Goal: Task Accomplishment & Management: Manage account settings

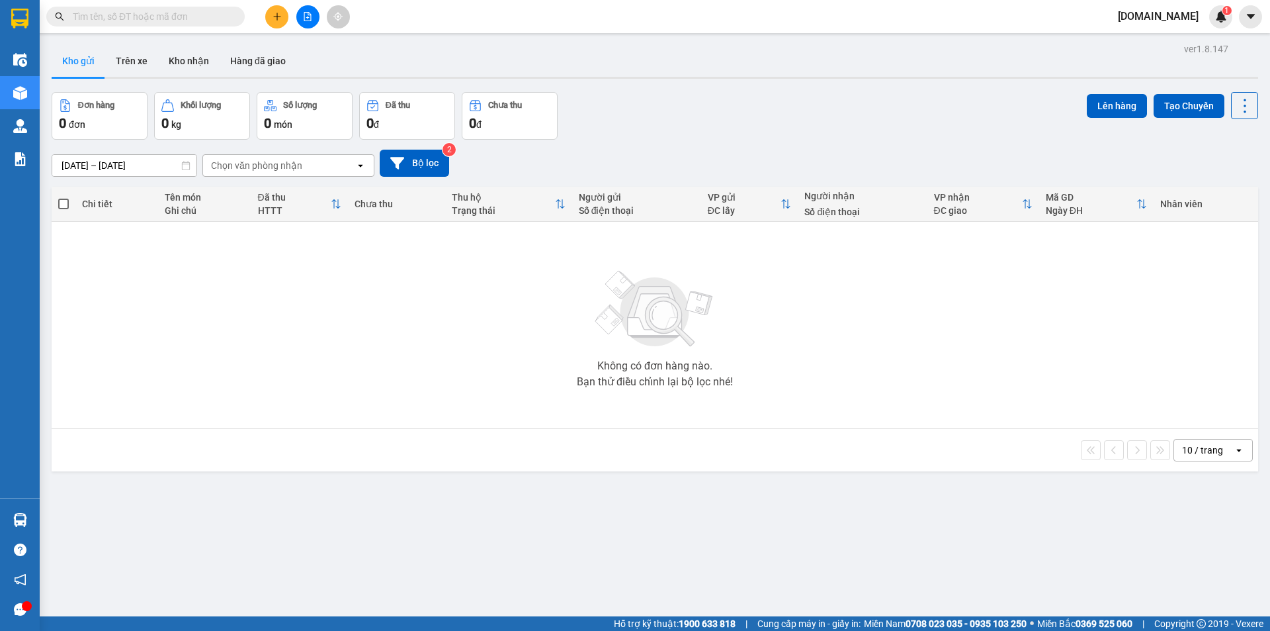
drag, startPoint x: 1261, startPoint y: 1, endPoint x: 914, endPoint y: 314, distance: 467.0
click at [914, 314] on div "Không có đơn hàng nào. Bạn thử điều chỉnh lại bộ lọc nhé!" at bounding box center [655, 325] width 1194 height 199
click at [1169, 20] on span "[DOMAIN_NAME]" at bounding box center [1159, 16] width 102 height 17
click at [1180, 44] on span "Đăng xuất" at bounding box center [1171, 41] width 60 height 15
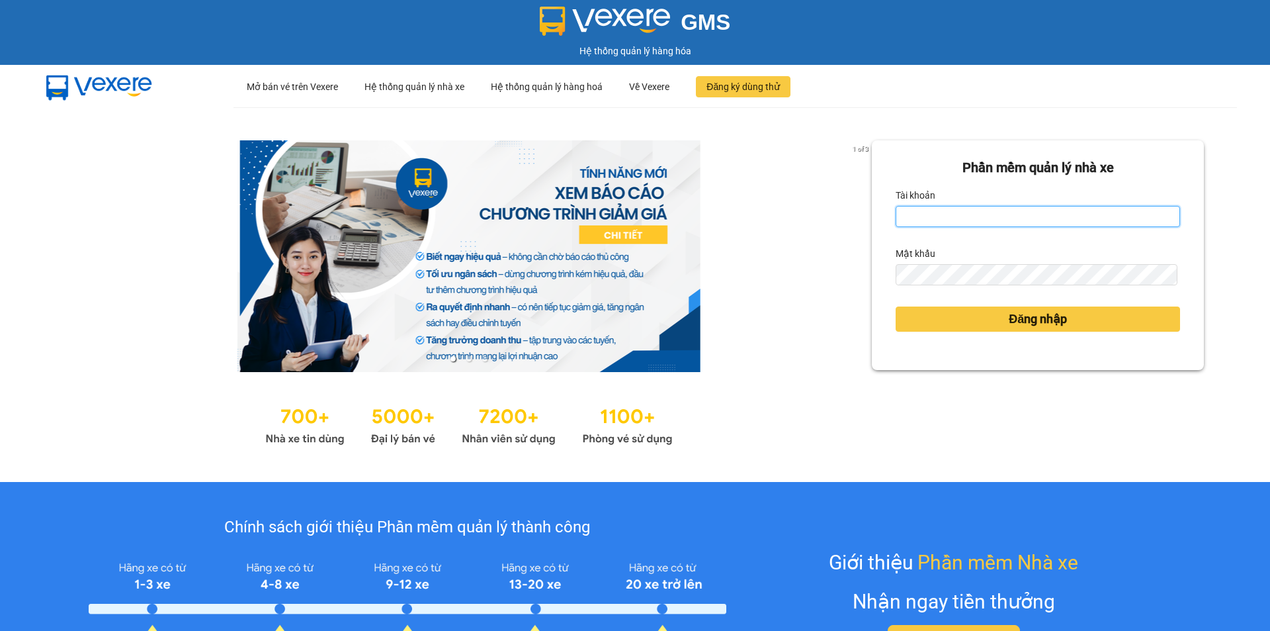
click at [1051, 220] on input "Tài khoản" at bounding box center [1038, 216] width 285 height 21
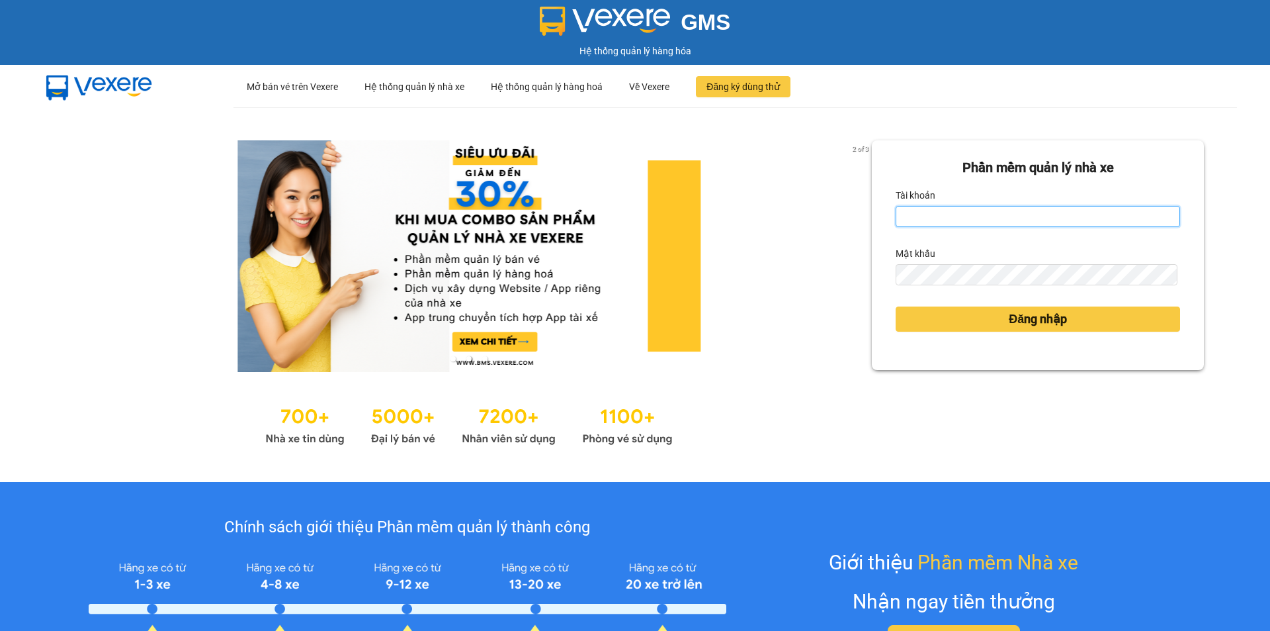
type input "lnhan.got"
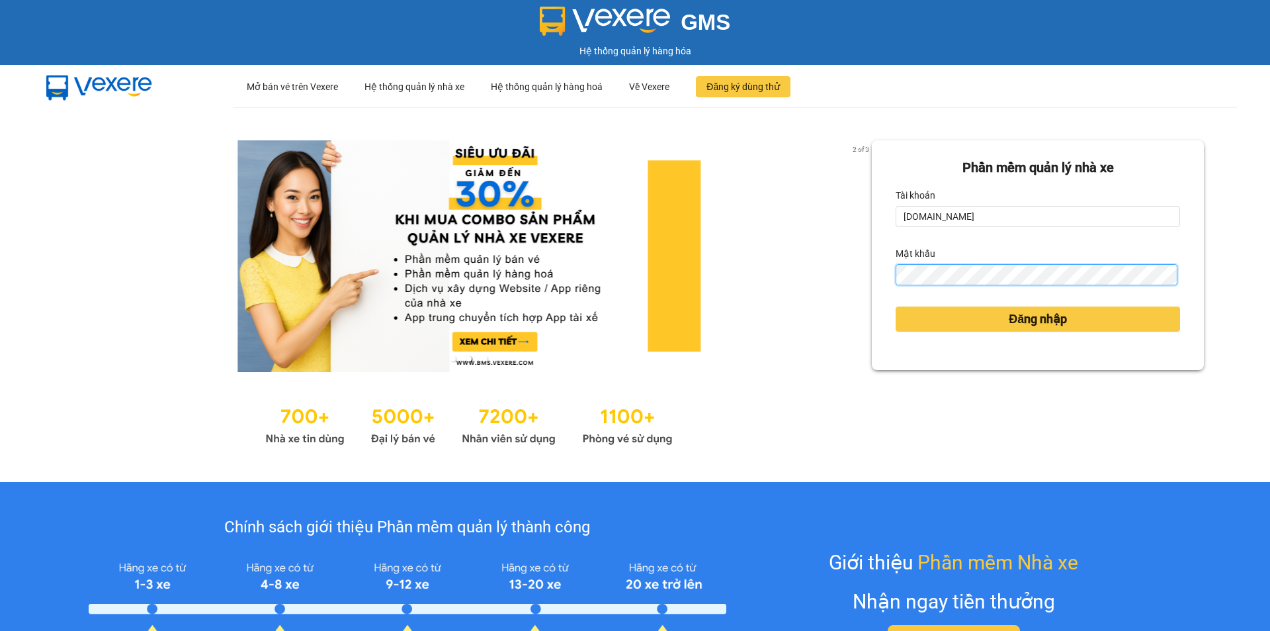
click at [896, 306] on button "Đăng nhập" at bounding box center [1038, 318] width 285 height 25
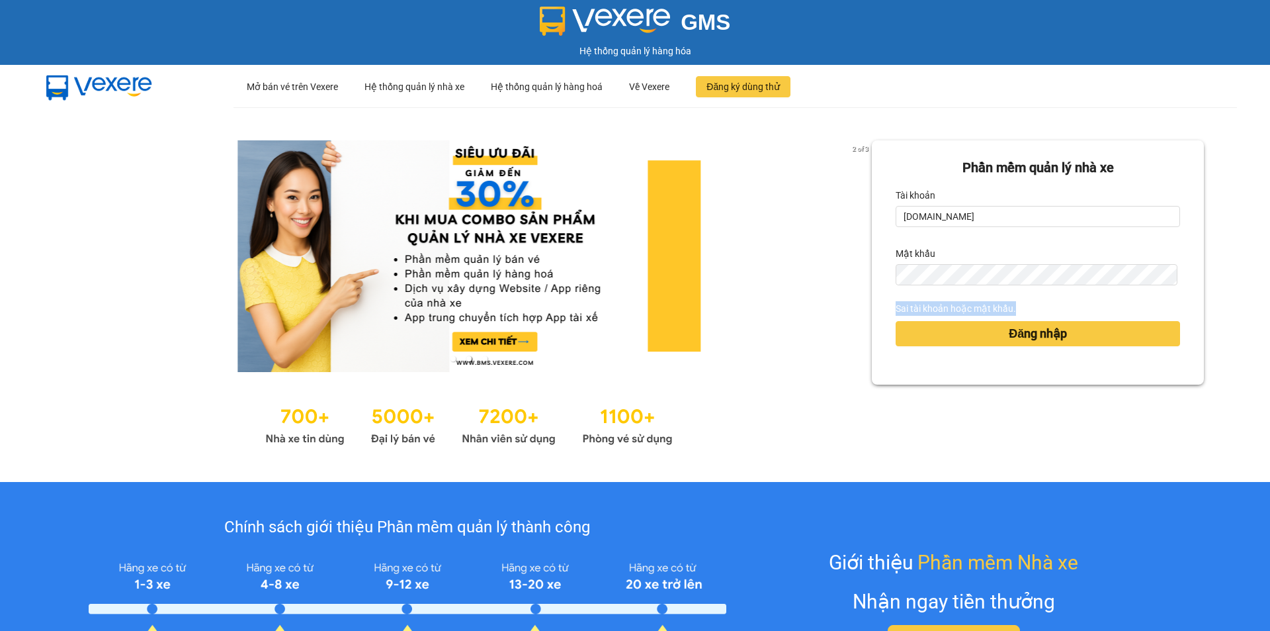
drag, startPoint x: 1008, startPoint y: 309, endPoint x: 876, endPoint y: 306, distance: 131.7
click at [875, 305] on div "Phần mềm quản lý nhà xe Tài khoản lnhan.got Mật khẩu Sai tài khoản hoặc mật khẩ…" at bounding box center [1038, 262] width 332 height 244
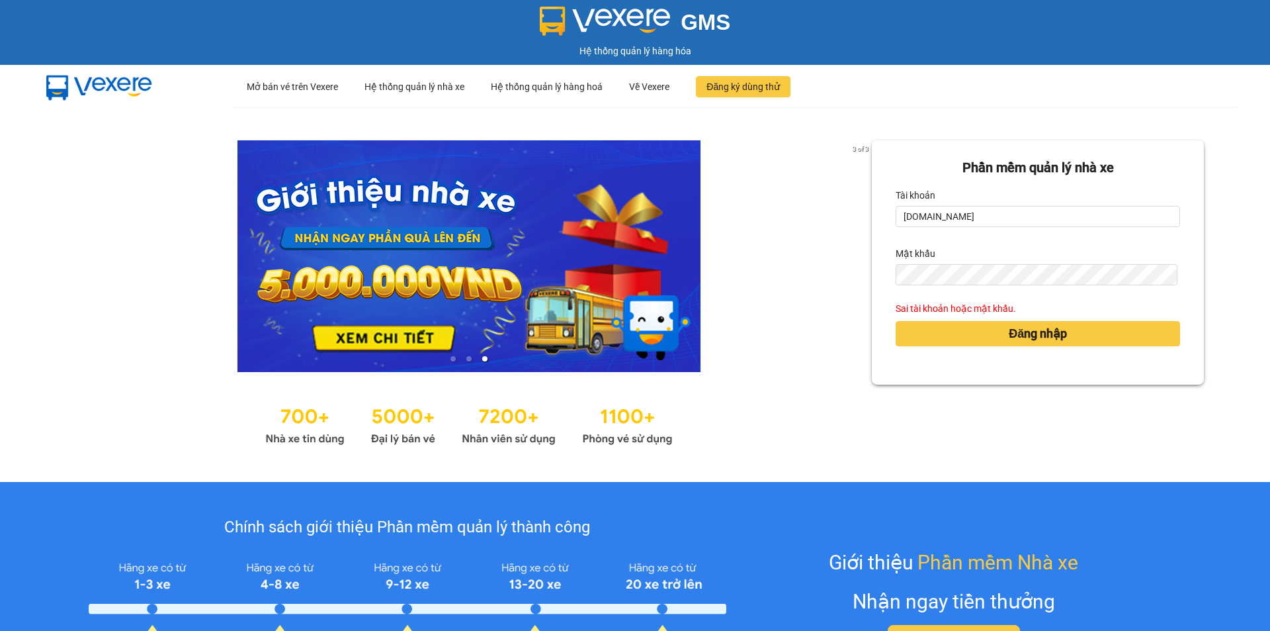
click at [955, 394] on div "Phần mềm quản lý nhà xe Tài khoản lnhan.got Mật khẩu Sai tài khoản hoặc mật khẩ…" at bounding box center [1038, 294] width 332 height 308
